Goal: Check status

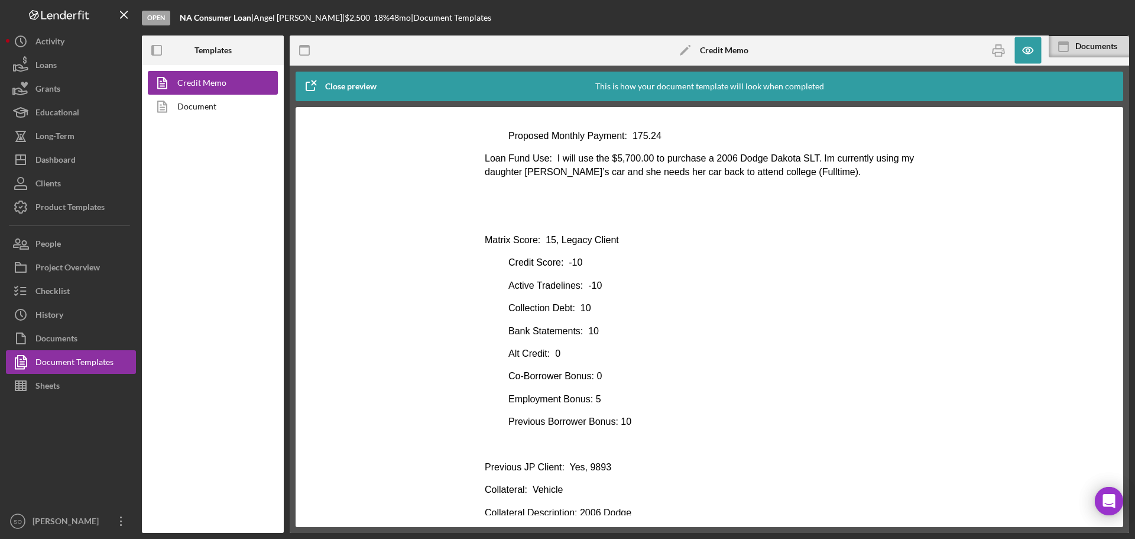
scroll to position [237, 0]
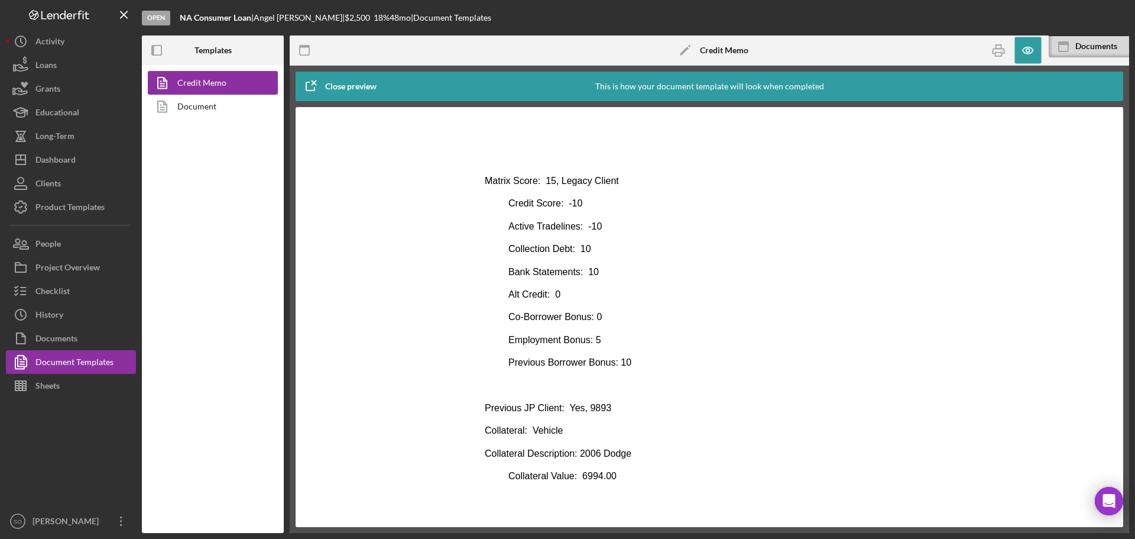
click at [623, 422] on body "Consumer Loan Risk Assessment Loan Officer: [PERSON_NAME] Client Name: [PERSON_…" at bounding box center [709, 336] width 449 height 883
drag, startPoint x: 610, startPoint y: 409, endPoint x: 585, endPoint y: 410, distance: 24.9
click at [585, 410] on p "Previous JP Client: Yes, 9893" at bounding box center [709, 407] width 449 height 13
copy p "9893"
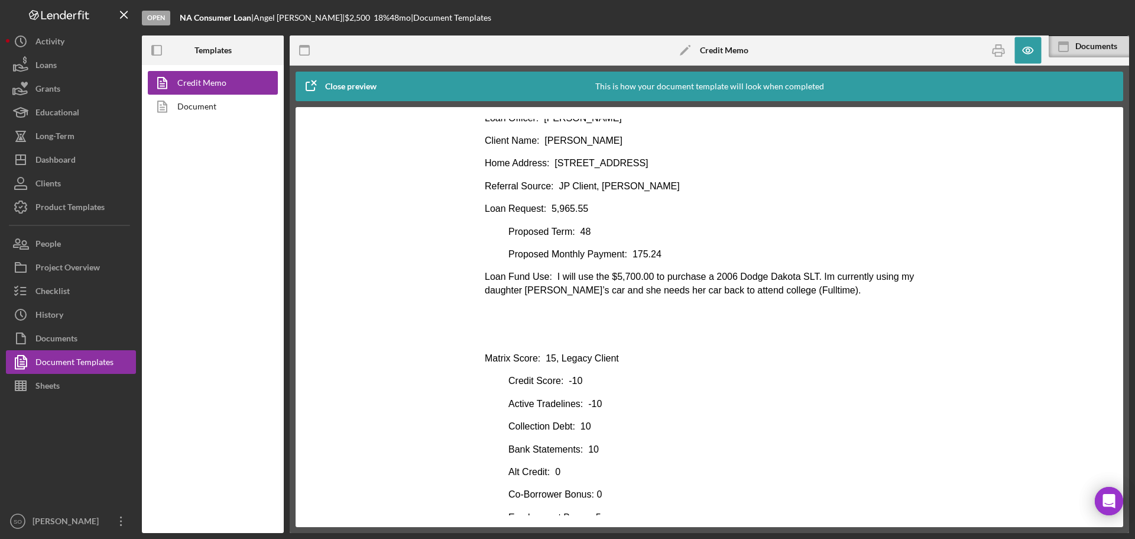
scroll to position [0, 0]
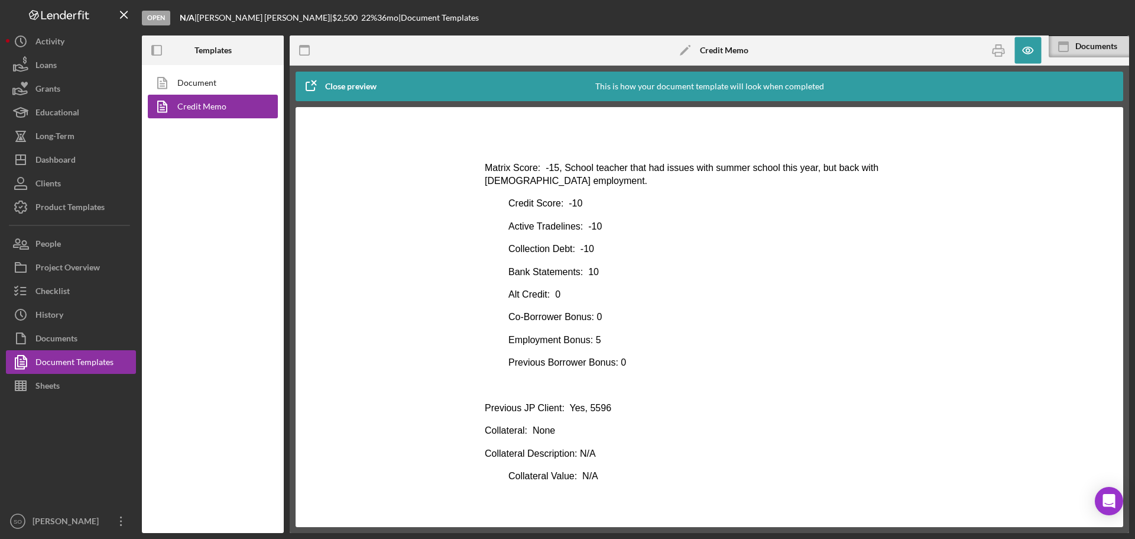
scroll to position [296, 0]
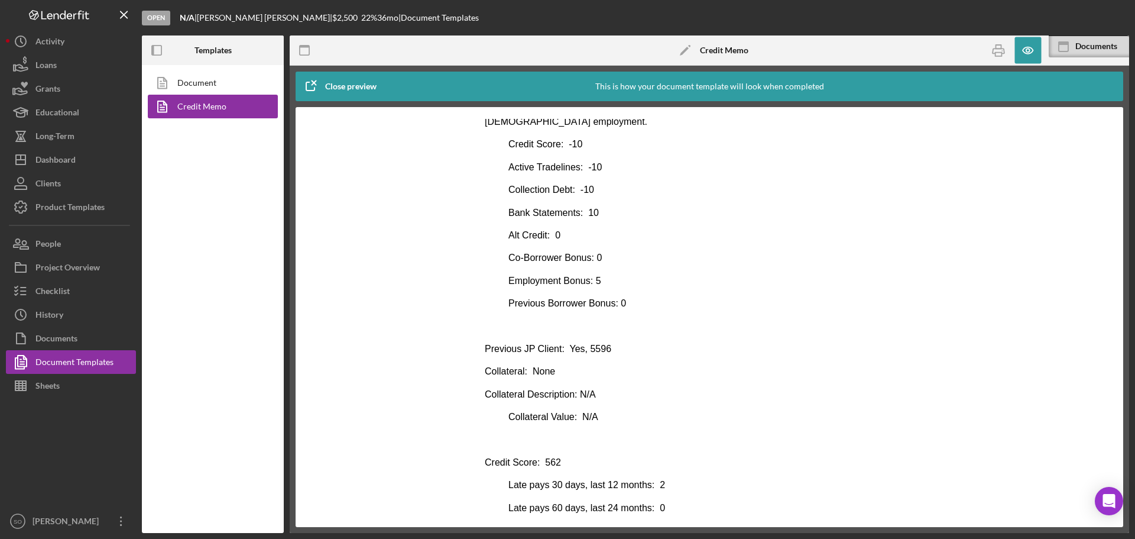
click at [608, 352] on p "Previous JP Client: Yes, 5596" at bounding box center [709, 348] width 449 height 13
drag, startPoint x: 604, startPoint y: 349, endPoint x: 586, endPoint y: 348, distance: 18.3
click at [586, 348] on p "Previous JP Client: Yes, 5596" at bounding box center [709, 348] width 449 height 13
click at [608, 348] on p "Previous JP Client: Yes, 5596" at bounding box center [709, 348] width 449 height 13
drag, startPoint x: 605, startPoint y: 348, endPoint x: 583, endPoint y: 348, distance: 22.5
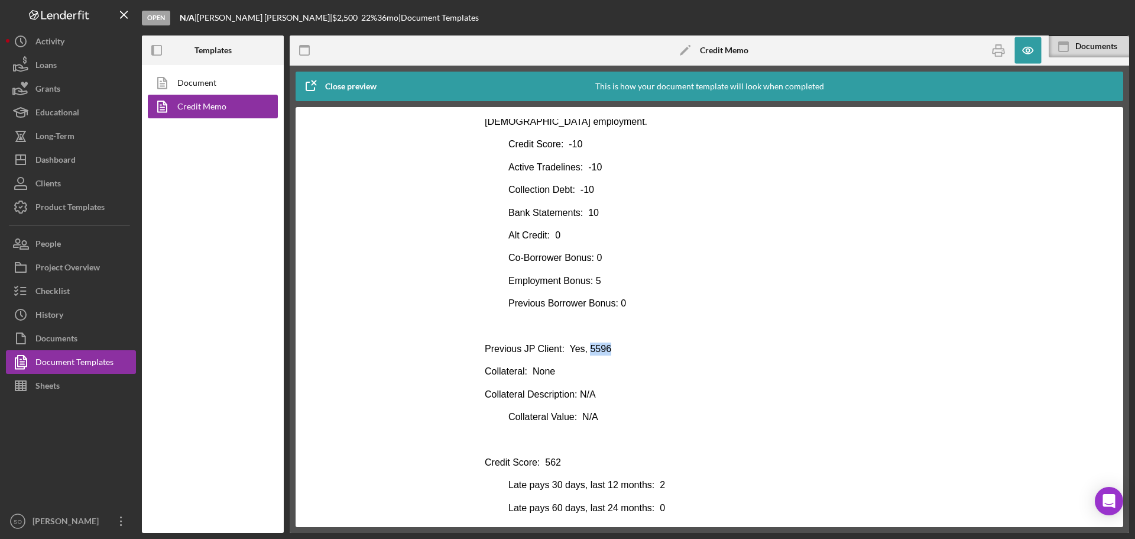
click at [583, 348] on p "Previous JP Client: Yes, 5596" at bounding box center [709, 348] width 449 height 13
copy p "5596"
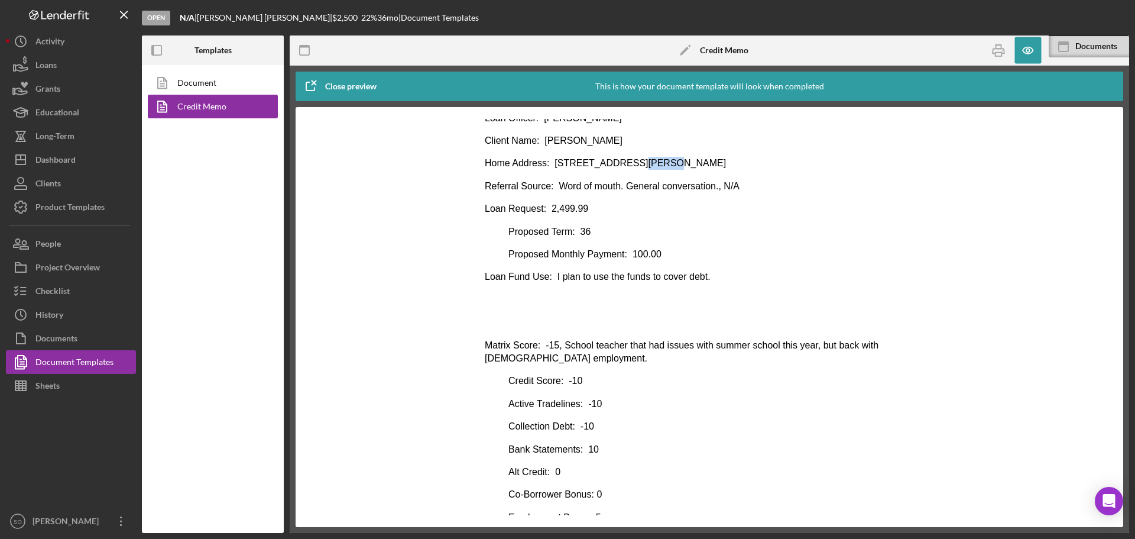
drag, startPoint x: 633, startPoint y: 161, endPoint x: 658, endPoint y: 163, distance: 25.5
click at [658, 163] on p "Home Address: 2201 Woodson Rd Unit F, Overland, MO" at bounding box center [709, 163] width 449 height 13
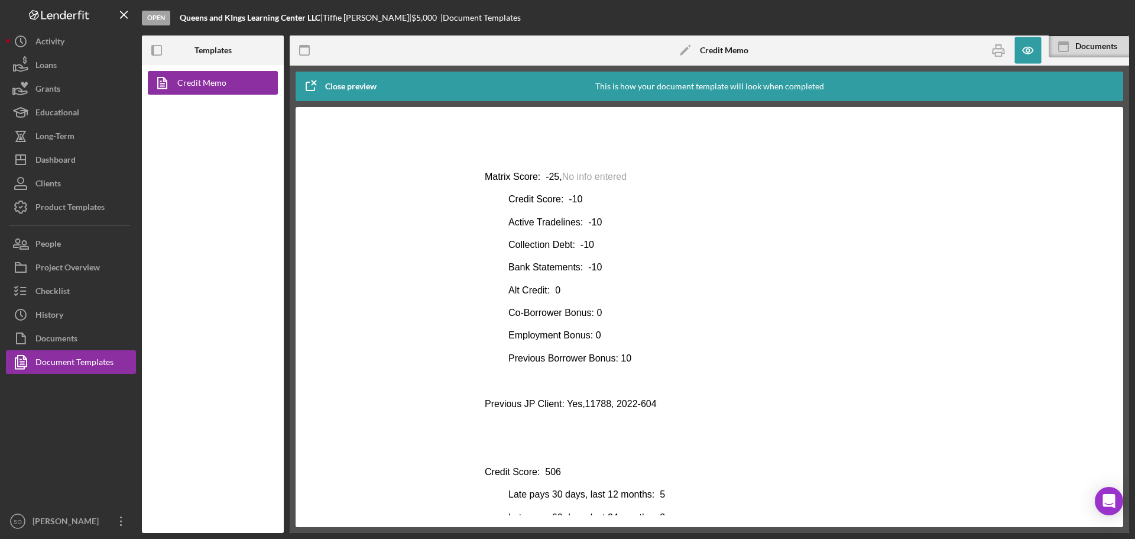
scroll to position [414, 0]
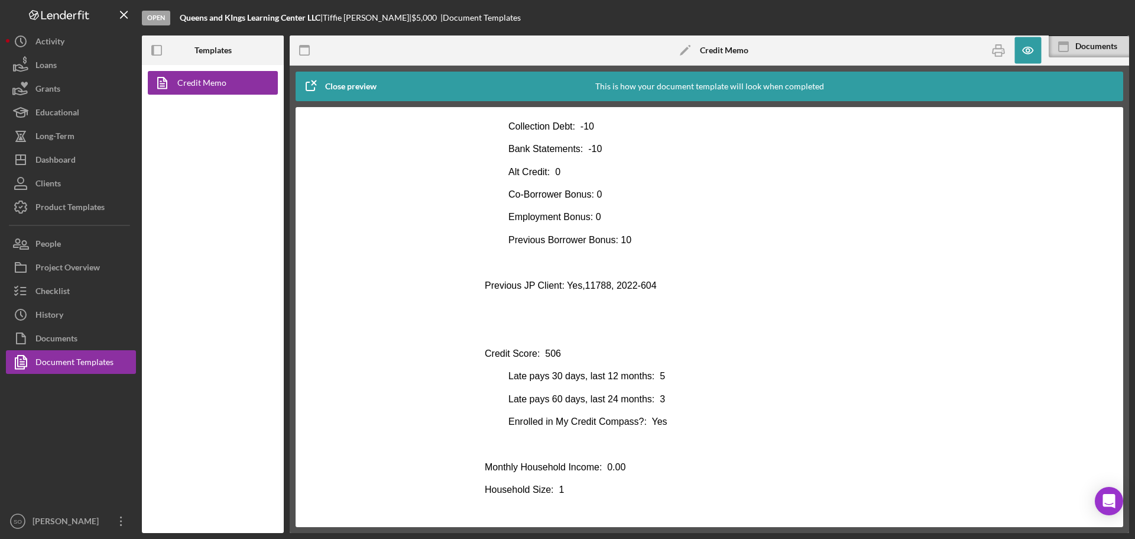
click at [620, 329] on p "Rich Text Area. Press ALT-0 for help." at bounding box center [709, 330] width 449 height 13
drag, startPoint x: 602, startPoint y: 286, endPoint x: 579, endPoint y: 283, distance: 23.2
click at [579, 283] on p "Previous JP Client: Yes,11788, 2022-604" at bounding box center [709, 285] width 449 height 13
copy p "11788"
click at [652, 286] on p "Previous JP Client: Yes,11788, 2022-604" at bounding box center [709, 285] width 449 height 13
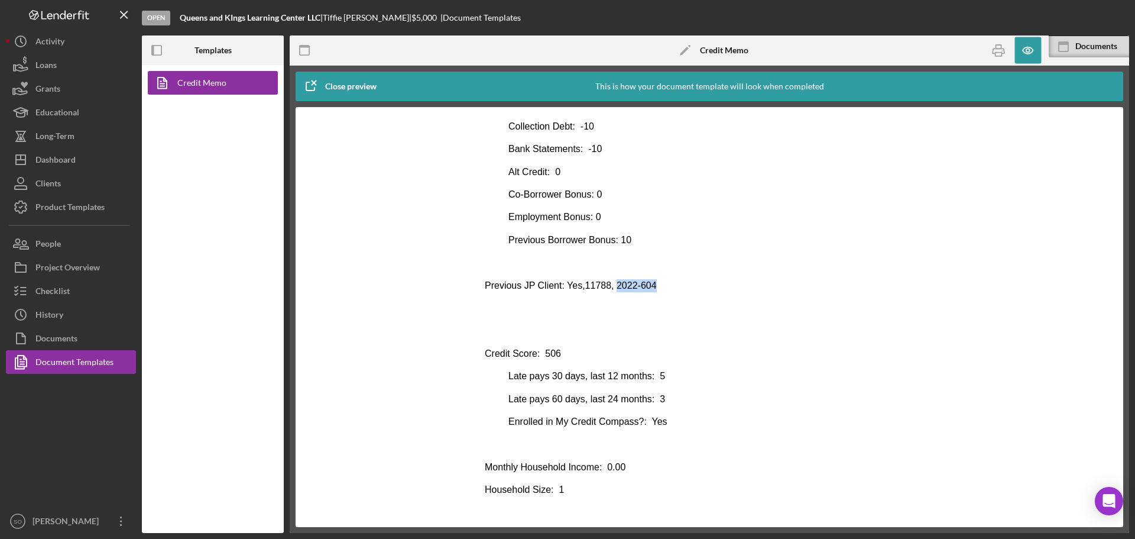
drag, startPoint x: 651, startPoint y: 283, endPoint x: 610, endPoint y: 283, distance: 41.4
click at [610, 283] on p "Previous JP Client: Yes,11788, 2022-604" at bounding box center [709, 285] width 449 height 13
copy p "2022-604"
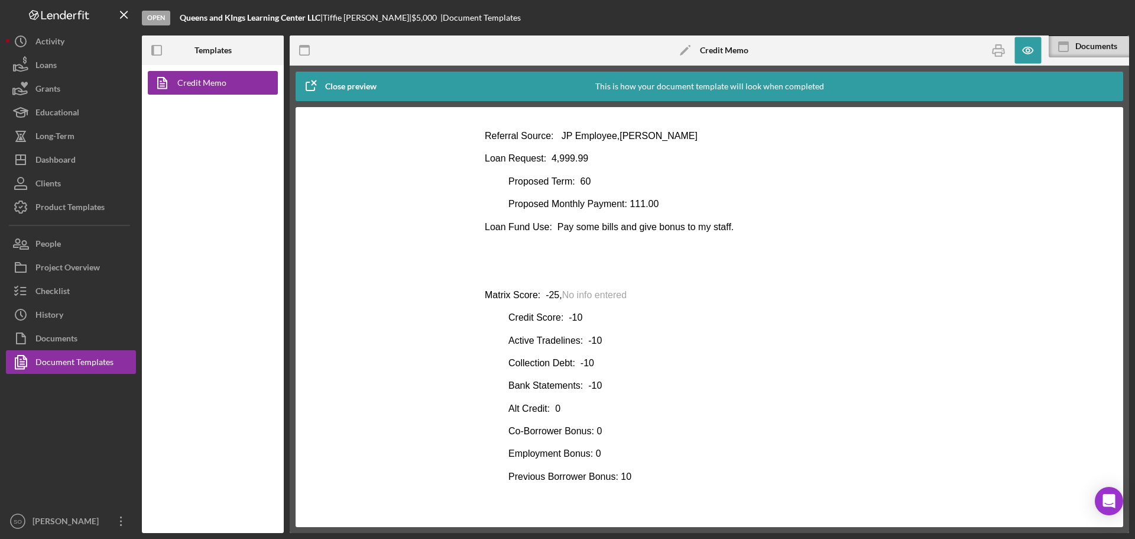
scroll to position [0, 0]
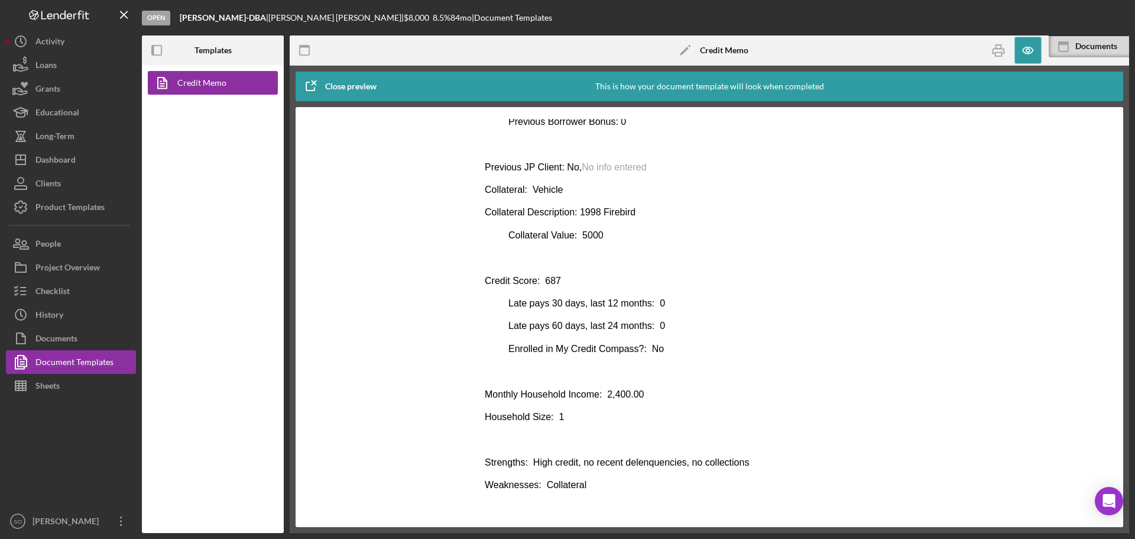
scroll to position [541, 0]
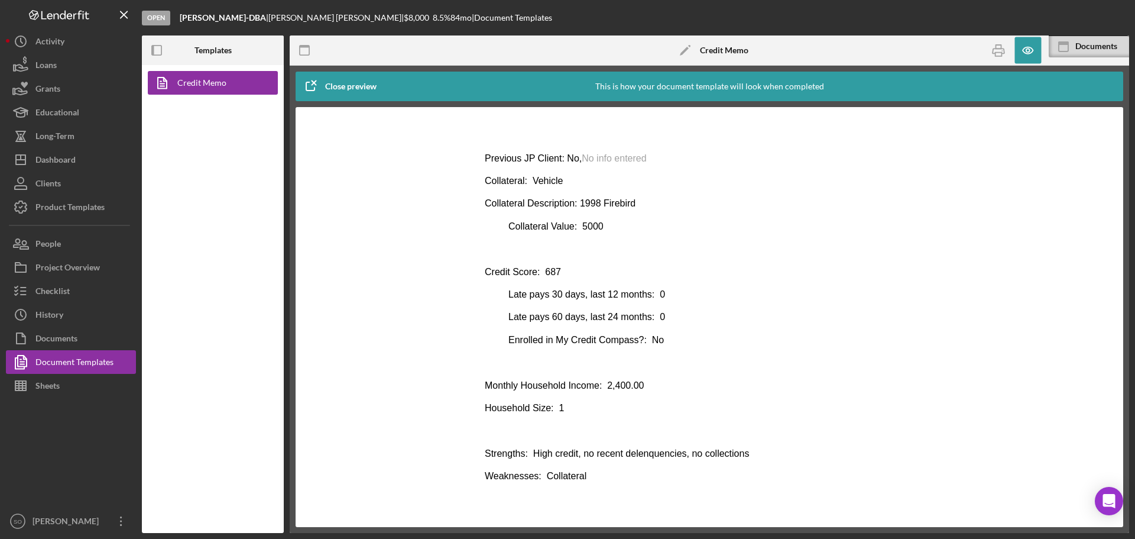
click at [649, 244] on p "Rich Text Area. Press ALT-0 for help." at bounding box center [709, 248] width 449 height 13
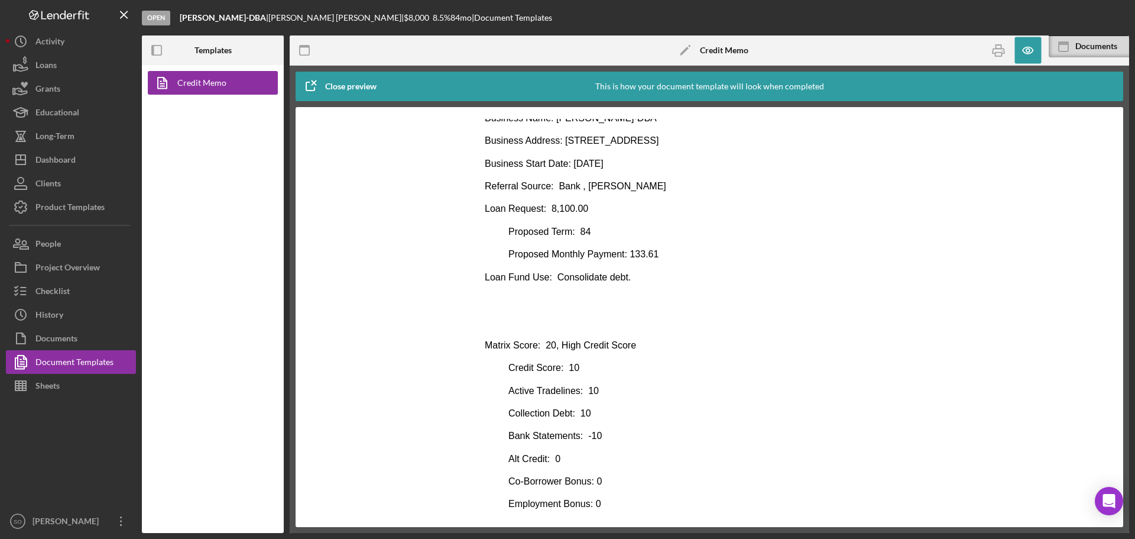
scroll to position [9, 0]
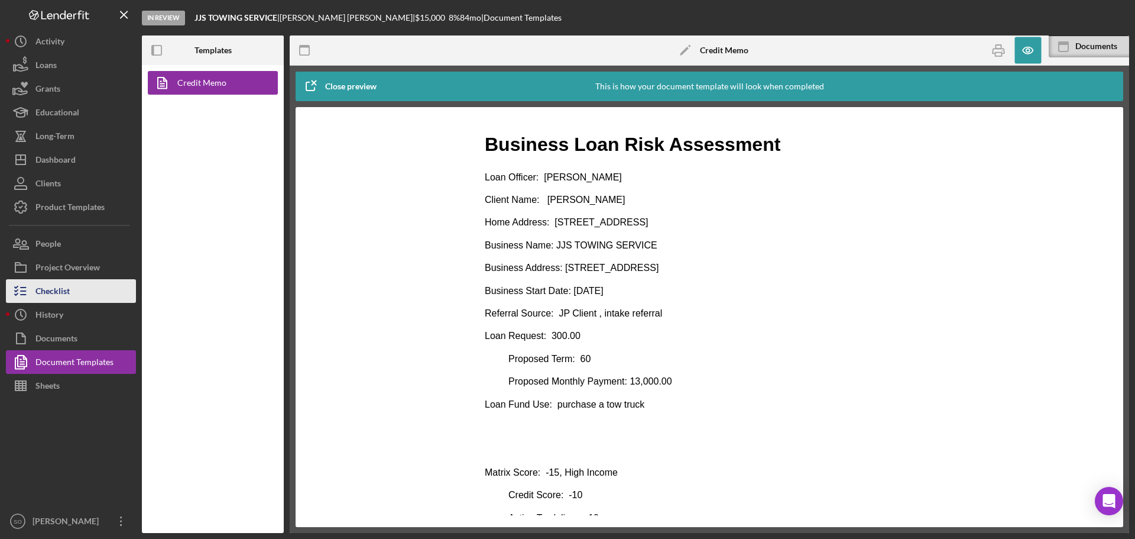
click at [59, 289] on div "Checklist" at bounding box center [52, 292] width 34 height 27
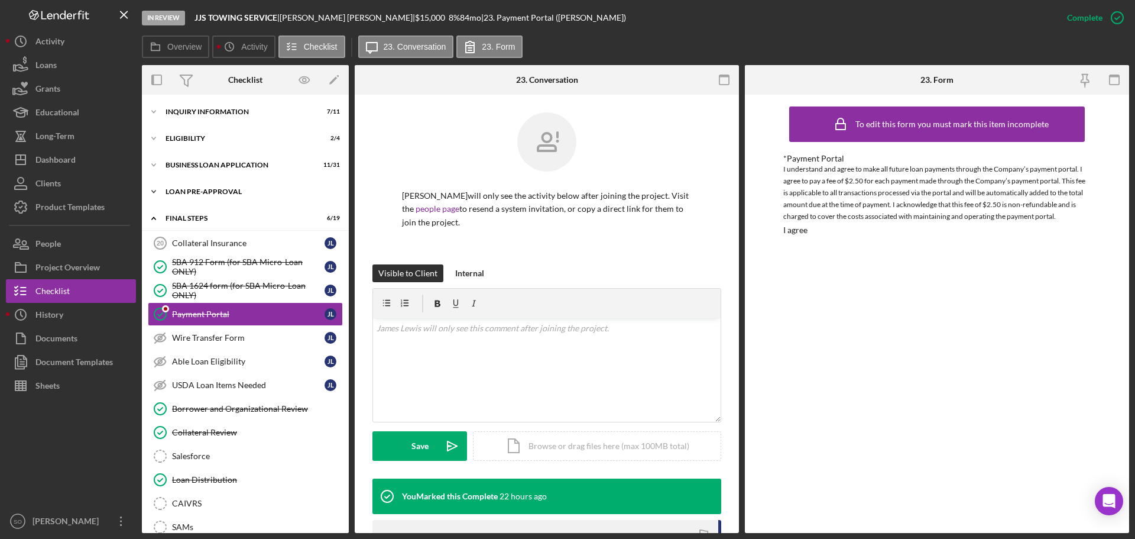
click at [207, 190] on div "LOAN PRE-APPROVAL" at bounding box center [250, 191] width 169 height 7
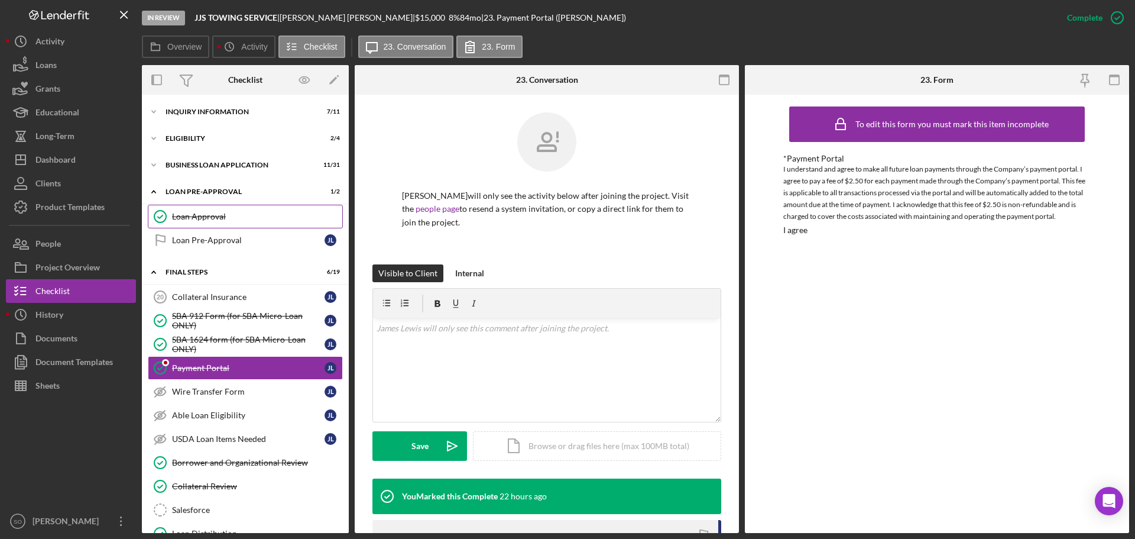
click at [212, 213] on div "Loan Approval" at bounding box center [257, 216] width 170 height 9
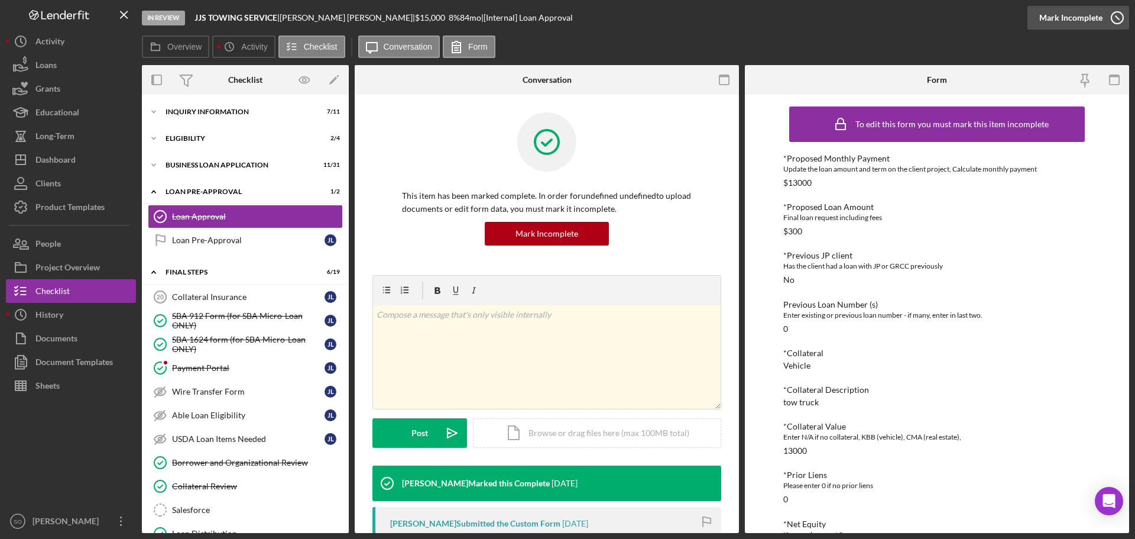
click at [1088, 15] on div "Mark Incomplete" at bounding box center [1070, 18] width 63 height 24
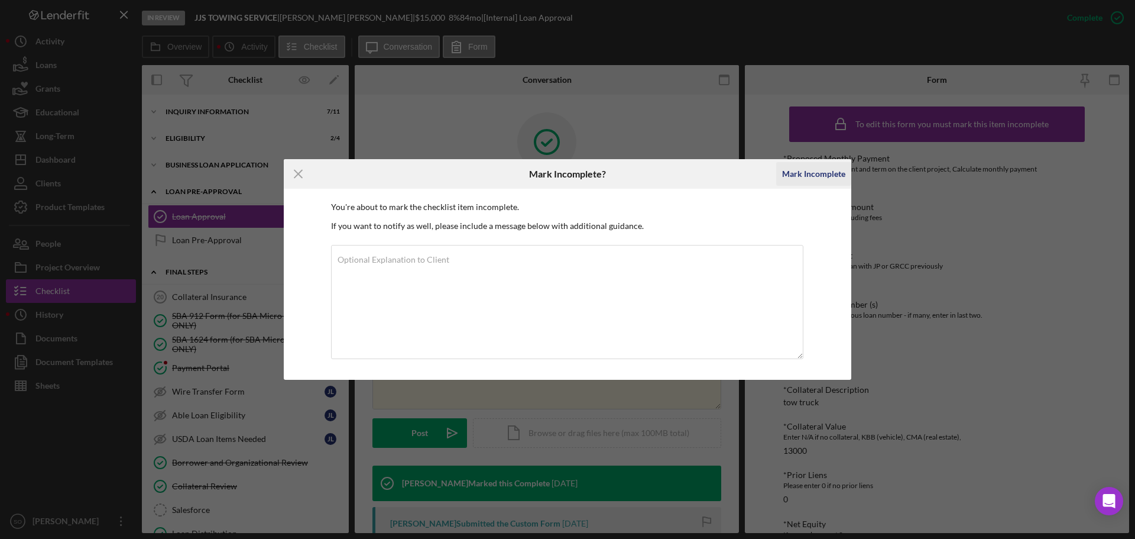
click at [800, 174] on div "Mark Incomplete" at bounding box center [813, 174] width 63 height 24
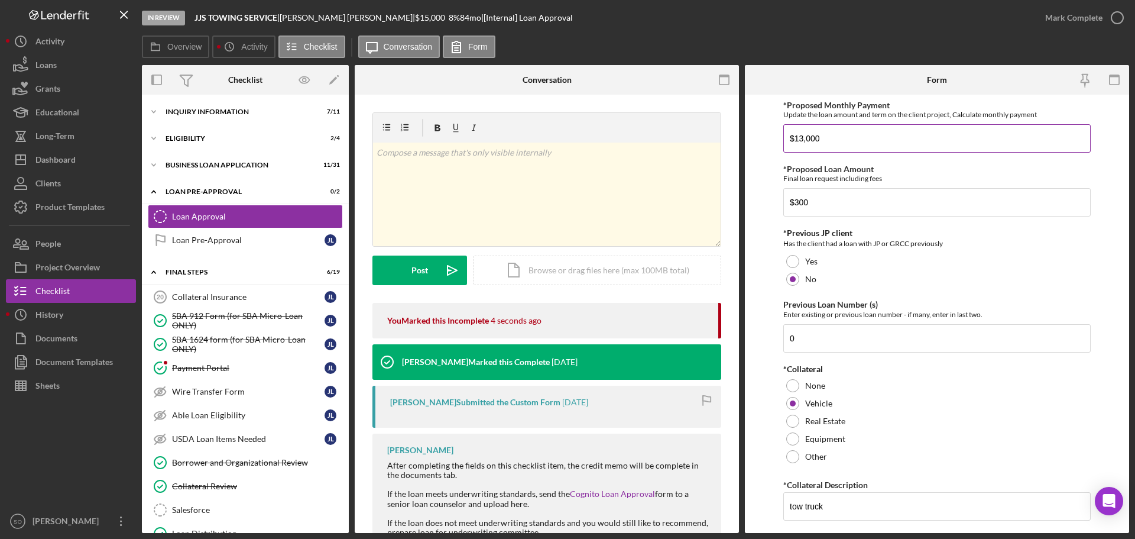
drag, startPoint x: 824, startPoint y: 137, endPoint x: 794, endPoint y: 138, distance: 30.2
click at [794, 138] on input "$13,000" at bounding box center [936, 138] width 307 height 28
type input "$300"
click at [794, 201] on input "$300" at bounding box center [936, 202] width 307 height 28
click at [842, 200] on input "$1,300" at bounding box center [936, 202] width 307 height 28
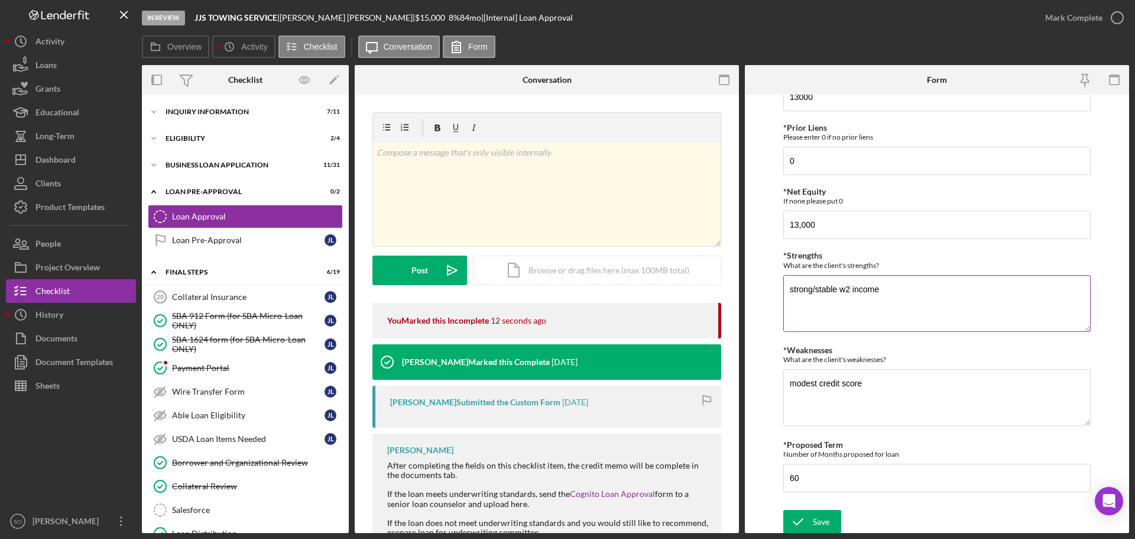
scroll to position [475, 0]
type input "$13,000"
click at [813, 515] on div "Save" at bounding box center [821, 519] width 17 height 24
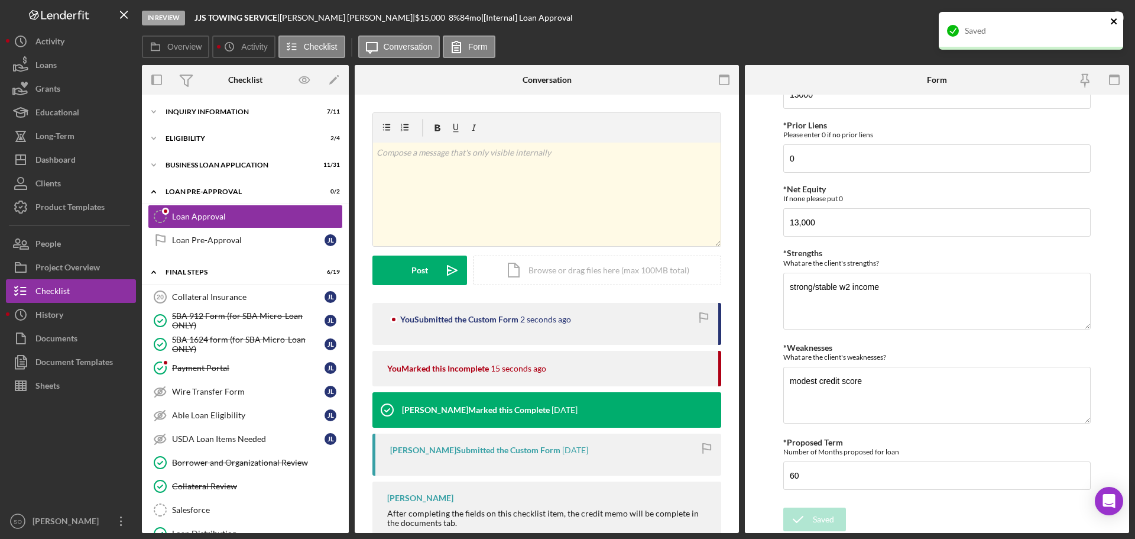
click at [1116, 20] on icon "close" at bounding box center [1114, 21] width 6 height 6
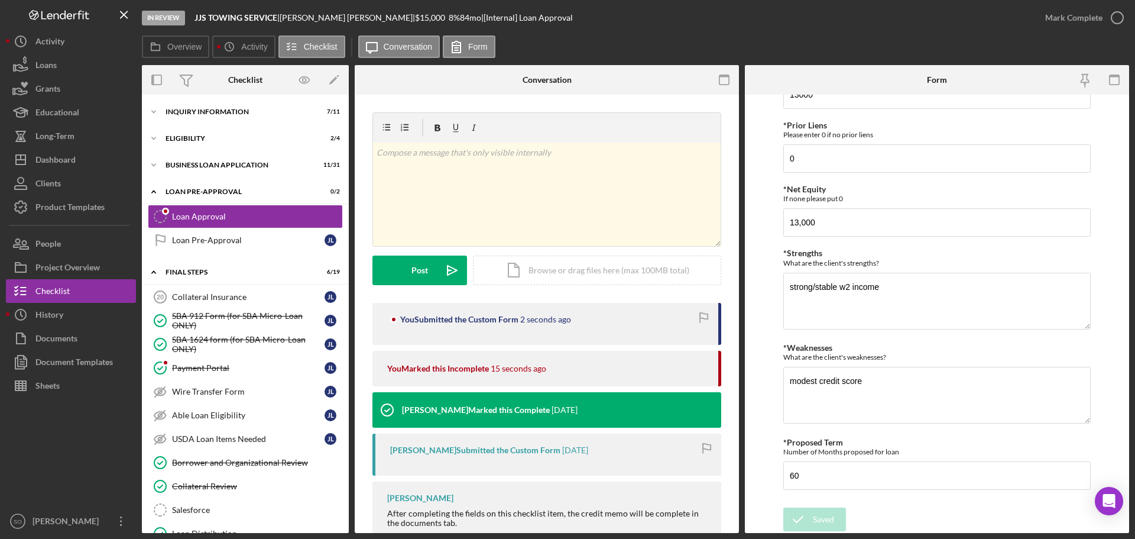
click at [1082, 14] on div "Saved" at bounding box center [1031, 11] width 189 height 5
click at [1064, 20] on div "Mark Complete" at bounding box center [1073, 18] width 57 height 24
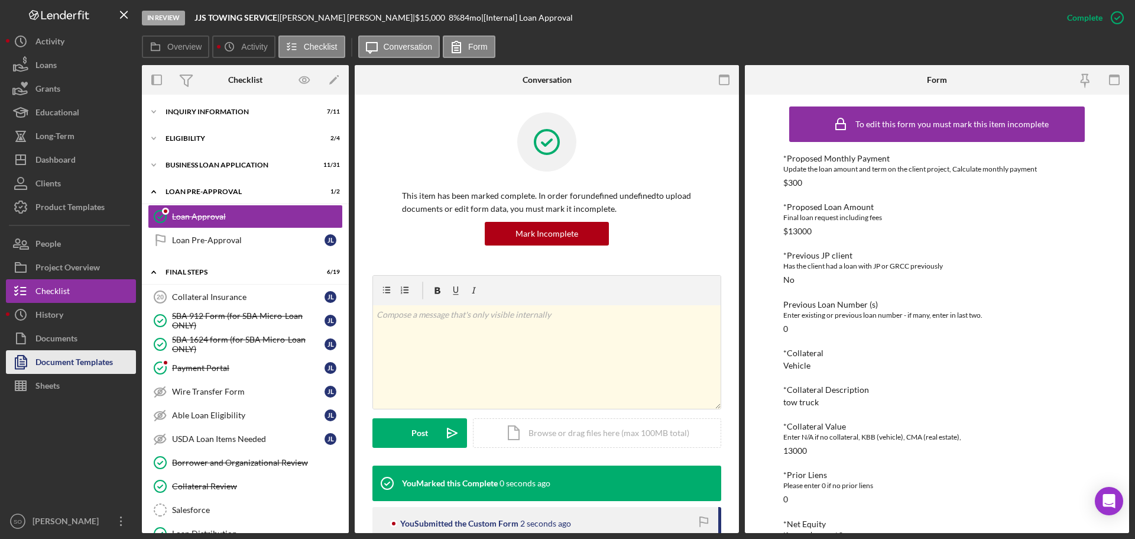
click at [46, 360] on div "Document Templates" at bounding box center [73, 363] width 77 height 27
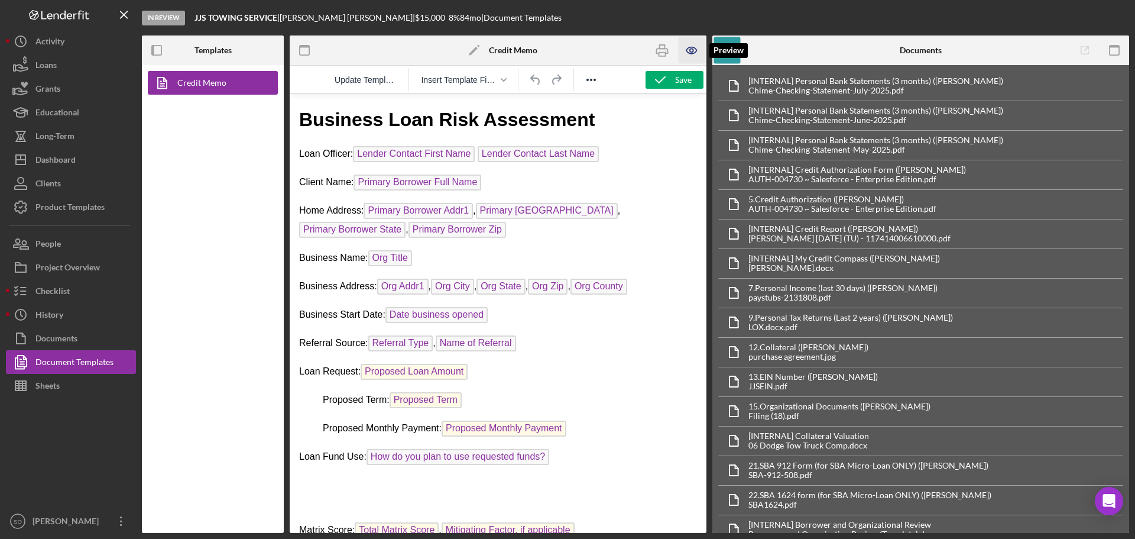
click at [692, 48] on icon "button" at bounding box center [692, 50] width 4 height 4
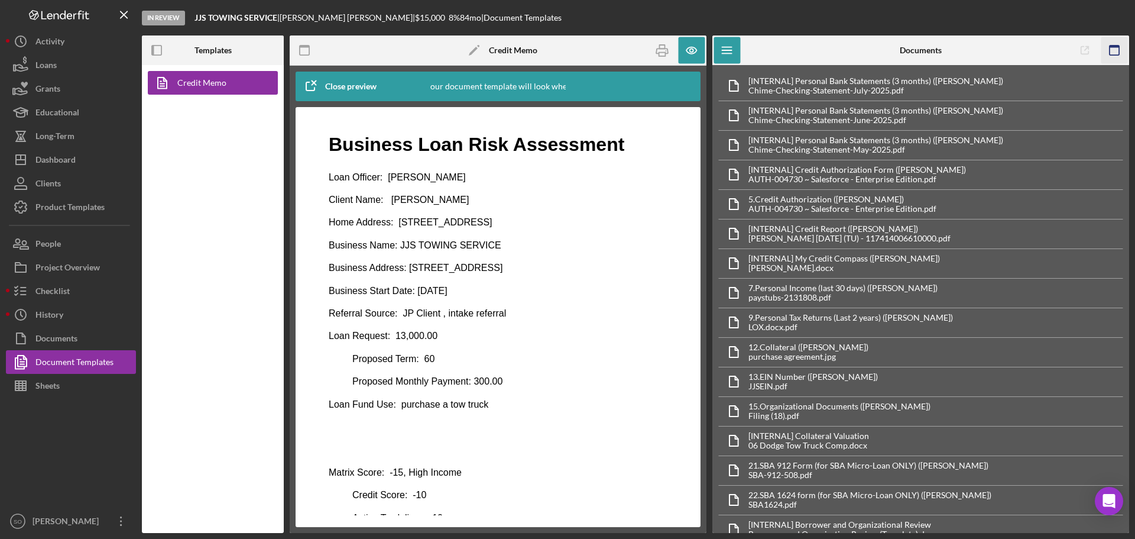
click at [1113, 48] on icon "button" at bounding box center [1115, 50] width 27 height 27
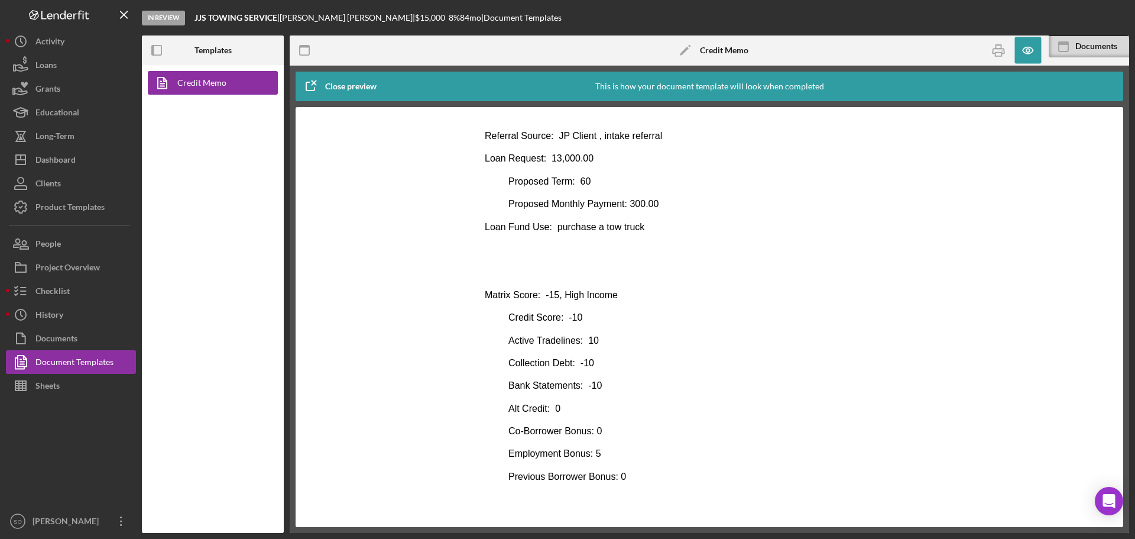
scroll to position [59, 0]
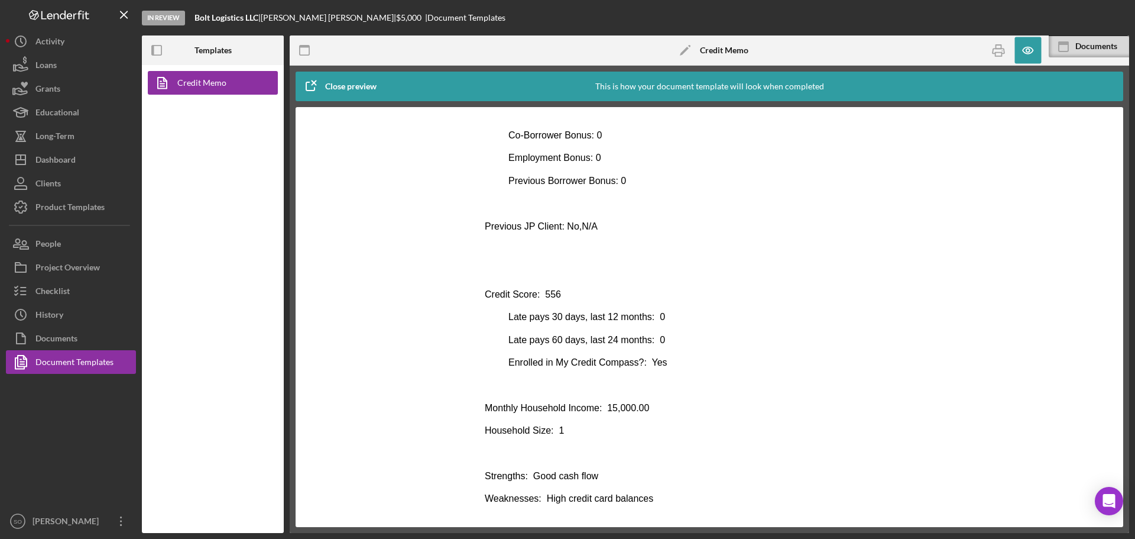
scroll to position [496, 0]
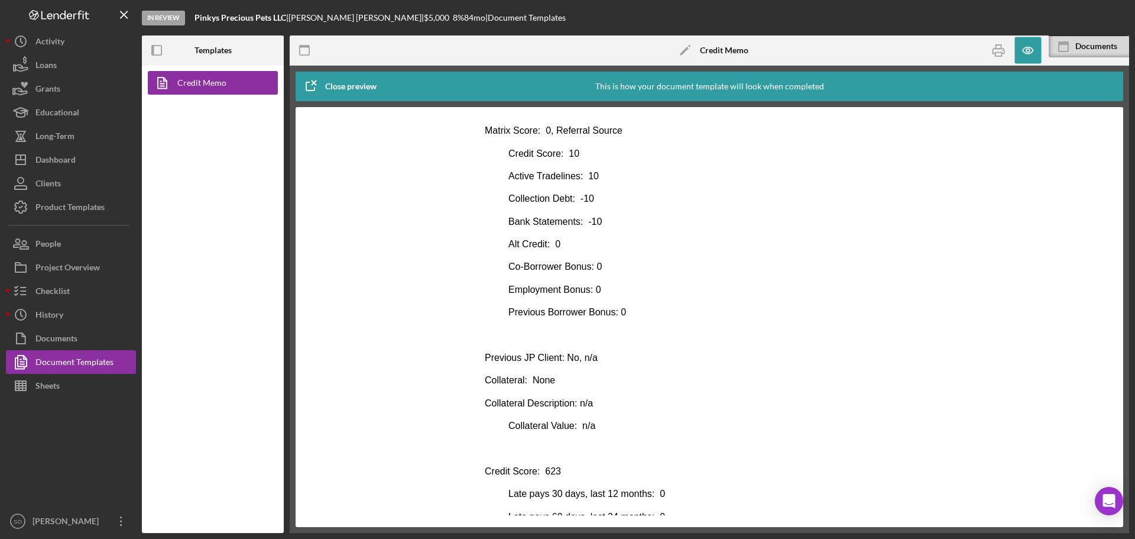
scroll to position [532, 0]
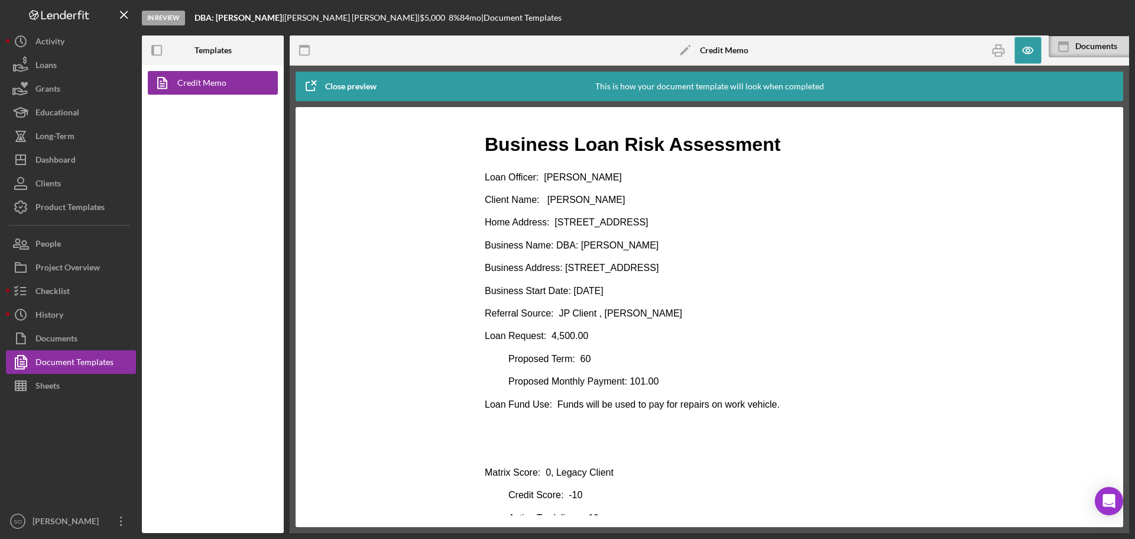
click at [637, 199] on p "Client Name: [PERSON_NAME]" at bounding box center [709, 199] width 449 height 13
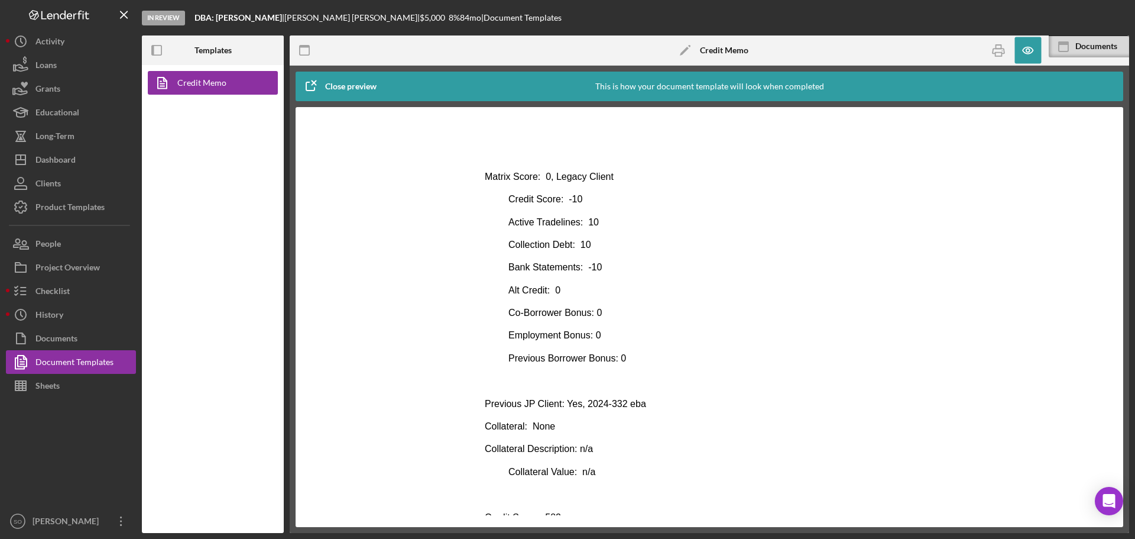
scroll to position [355, 0]
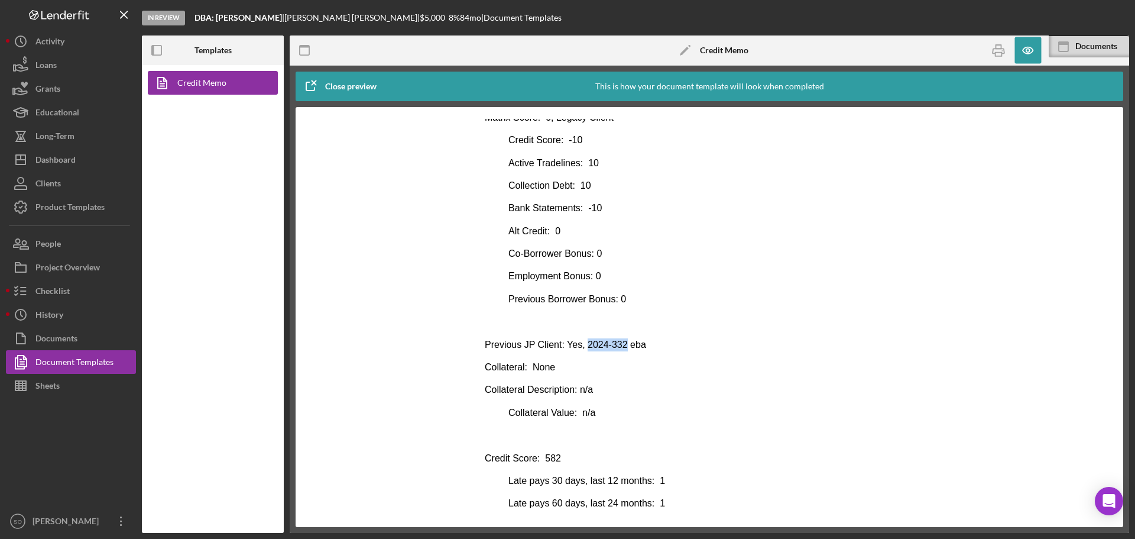
drag, startPoint x: 620, startPoint y: 345, endPoint x: 582, endPoint y: 345, distance: 37.3
click at [582, 345] on p "Previous JP Client: Yes, 2024-332 eba" at bounding box center [709, 344] width 449 height 13
copy p "2024-332"
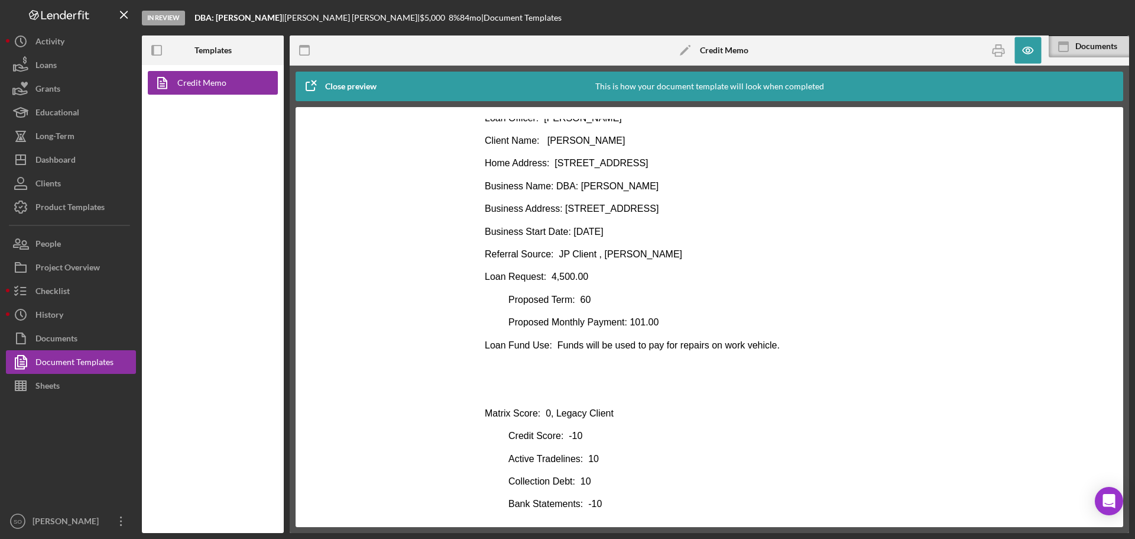
scroll to position [0, 0]
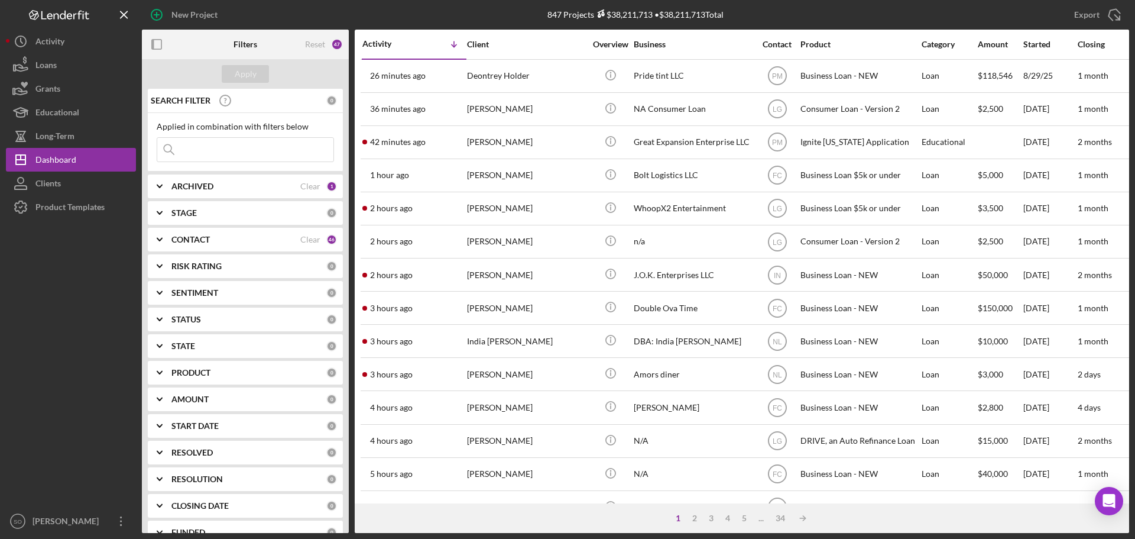
click at [254, 152] on input at bounding box center [245, 150] width 176 height 24
type input "[PERSON_NAME]"
click at [243, 77] on div "Apply" at bounding box center [246, 74] width 22 height 18
